Goal: Task Accomplishment & Management: Use online tool/utility

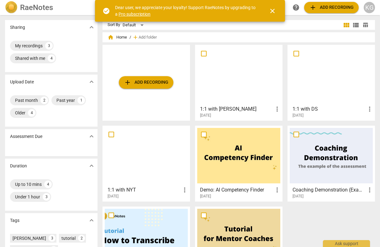
click at [136, 89] on div "add Add recording" at bounding box center [146, 83] width 87 height 76
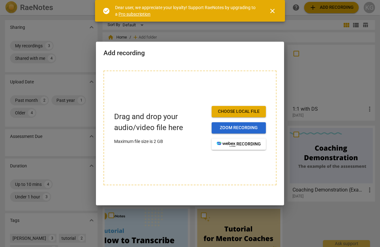
click at [241, 129] on span "Zoom recording" at bounding box center [239, 128] width 44 height 6
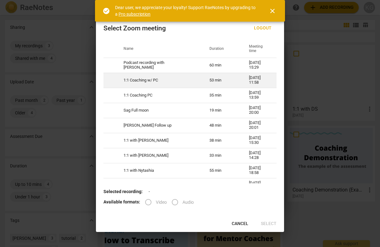
click at [202, 82] on td "53 min" at bounding box center [222, 80] width 40 height 15
radio input "true"
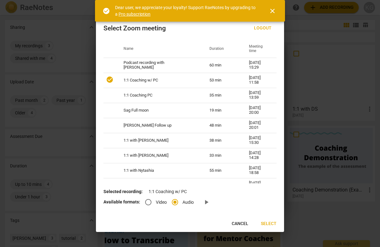
click at [267, 222] on span "Select" at bounding box center [269, 224] width 16 height 6
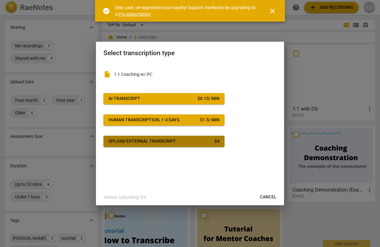
click at [214, 143] on span "Upload external transcript $ 4" at bounding box center [163, 141] width 111 height 6
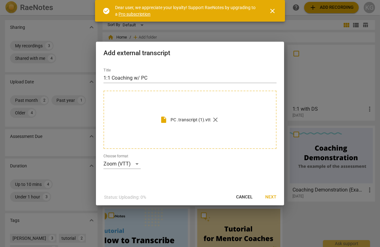
click at [269, 198] on span "Next" at bounding box center [270, 197] width 11 height 6
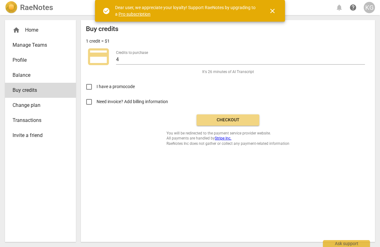
click at [244, 119] on span "Checkout" at bounding box center [228, 120] width 53 height 6
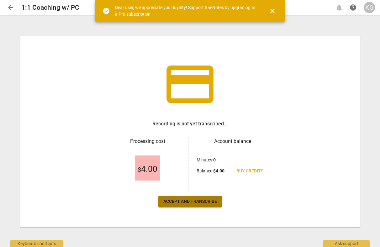
click at [195, 199] on span "Accept and transcribe" at bounding box center [190, 201] width 54 height 6
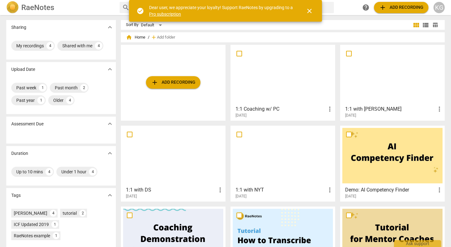
click at [260, 101] on div at bounding box center [283, 74] width 100 height 55
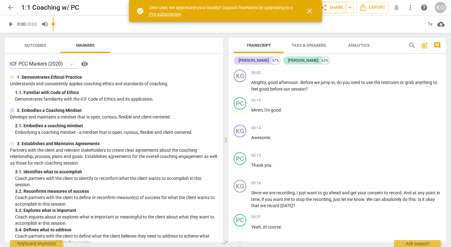
click at [309, 11] on span "close" at bounding box center [310, 11] width 8 height 8
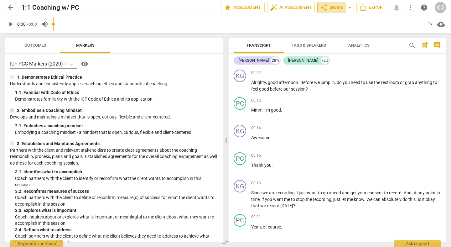
click at [337, 9] on span "share Share" at bounding box center [331, 8] width 23 height 8
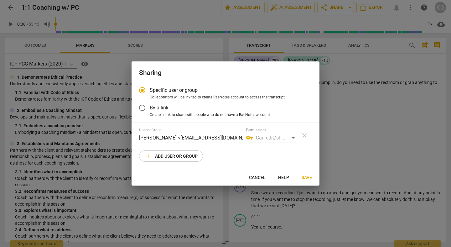
click at [179, 156] on span "add Add user or group" at bounding box center [171, 156] width 53 height 8
radio input "false"
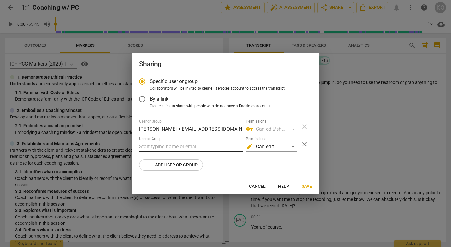
click at [175, 149] on input "text" at bounding box center [191, 147] width 104 height 10
paste input "surya@radianthealthinstitute.com"
type input "surya@radianthealthinstitute.com"
click at [259, 150] on div "edit Can edit" at bounding box center [271, 147] width 51 height 10
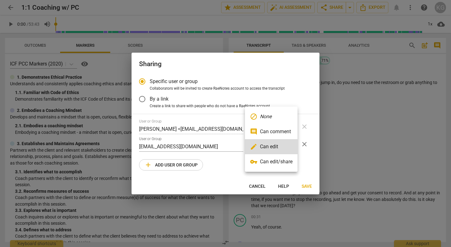
click at [234, 157] on div at bounding box center [225, 123] width 451 height 247
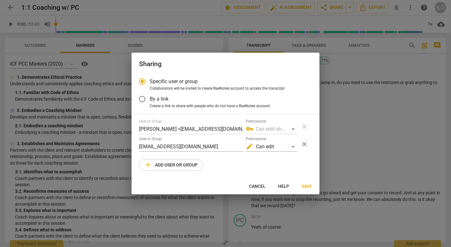
click at [315, 159] on div "Specific user or group Collaborators will be invited to create RaeNotes account…" at bounding box center [226, 126] width 188 height 104
click at [308, 187] on span "Save" at bounding box center [307, 186] width 10 height 6
